Goal: Navigation & Orientation: Find specific page/section

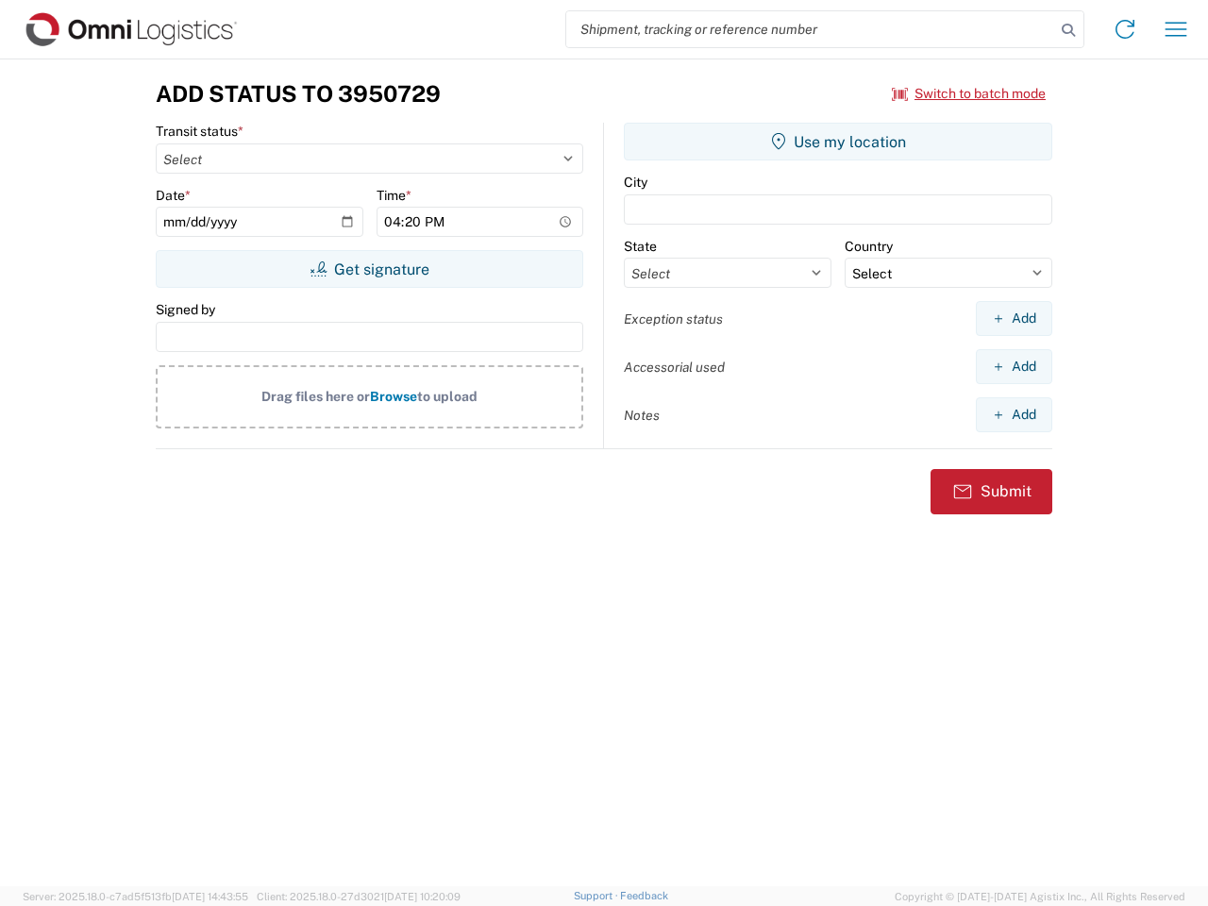
click at [811, 29] on input "search" at bounding box center [810, 29] width 489 height 36
click at [1069, 30] on icon at bounding box center [1069, 30] width 26 height 26
click at [1125, 29] on icon at bounding box center [1125, 29] width 30 height 30
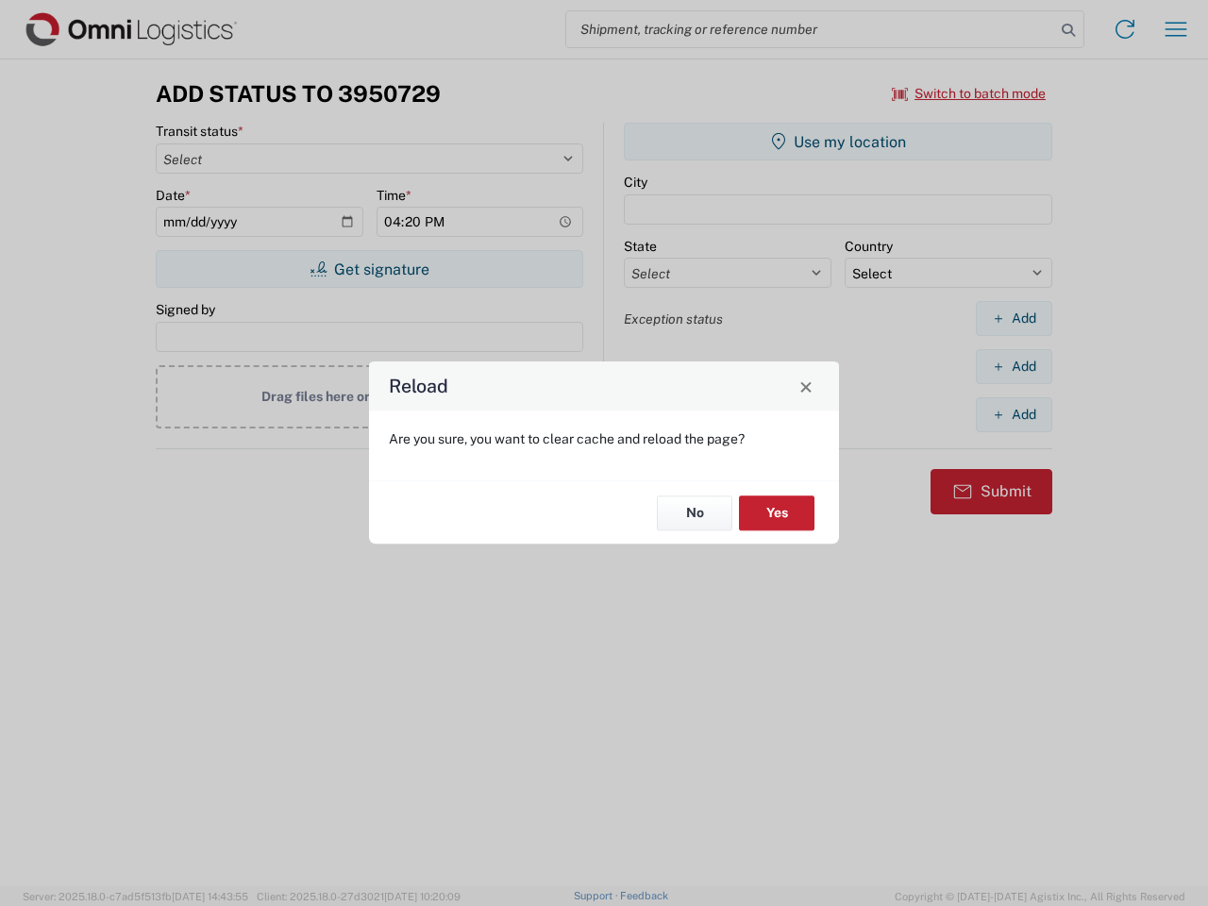
click at [1176, 29] on div "Reload Are you sure, you want to clear cache and reload the page? No Yes" at bounding box center [604, 453] width 1208 height 906
click at [970, 93] on div "Reload Are you sure, you want to clear cache and reload the page? No Yes" at bounding box center [604, 453] width 1208 height 906
click at [369, 269] on div "Reload Are you sure, you want to clear cache and reload the page? No Yes" at bounding box center [604, 453] width 1208 height 906
click at [838, 142] on div "Reload Are you sure, you want to clear cache and reload the page? No Yes" at bounding box center [604, 453] width 1208 height 906
click at [1014, 318] on div "Reload Are you sure, you want to clear cache and reload the page? No Yes" at bounding box center [604, 453] width 1208 height 906
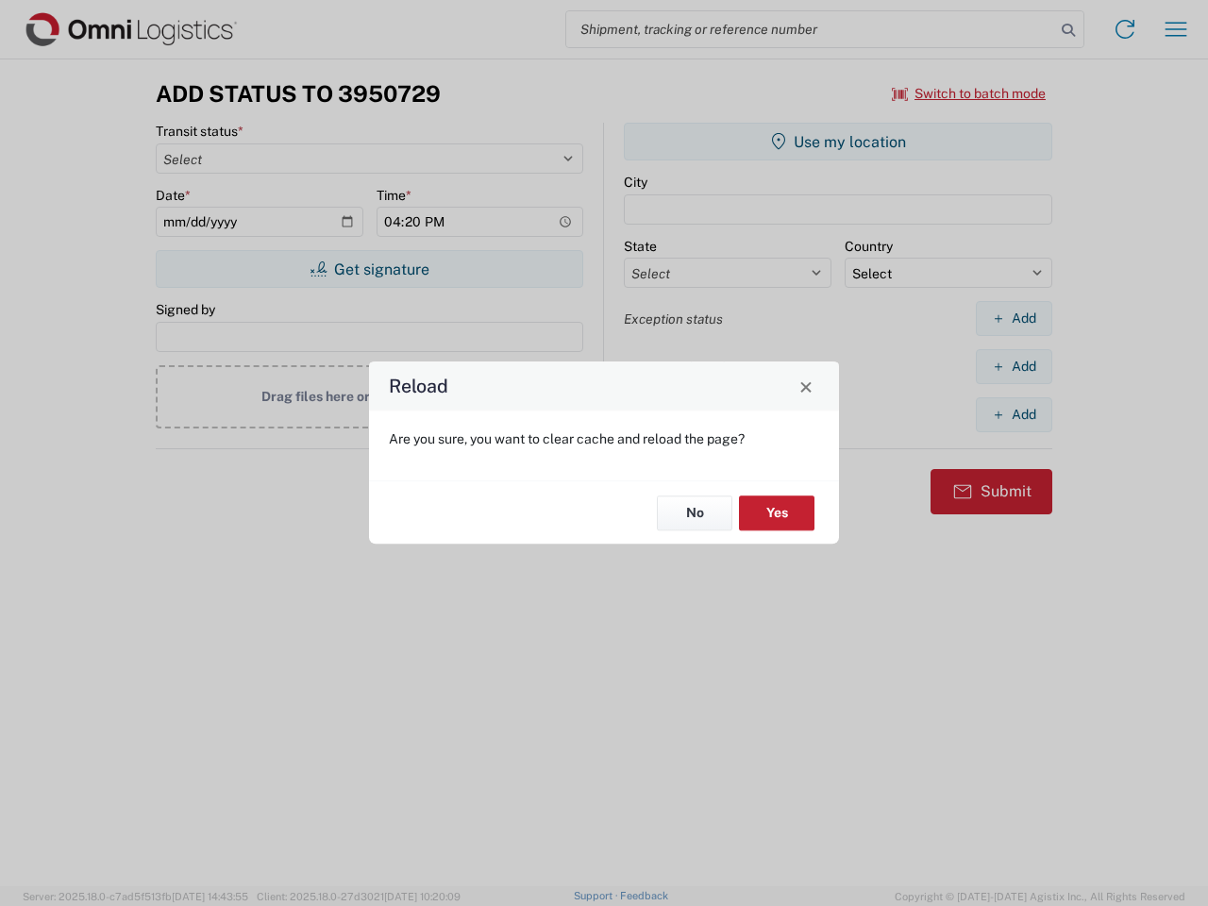
click at [1014, 366] on div "Reload Are you sure, you want to clear cache and reload the page? No Yes" at bounding box center [604, 453] width 1208 height 906
click at [1014, 414] on div "Reload Are you sure, you want to clear cache and reload the page? No Yes" at bounding box center [604, 453] width 1208 height 906
